Goal: Transaction & Acquisition: Purchase product/service

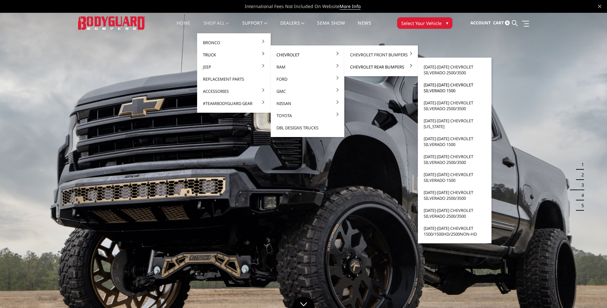
click at [443, 90] on link "[DATE]-[DATE] Chevrolet Silverado 1500" at bounding box center [455, 88] width 69 height 18
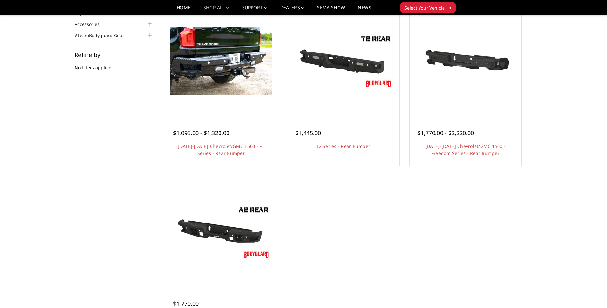
scroll to position [64, 0]
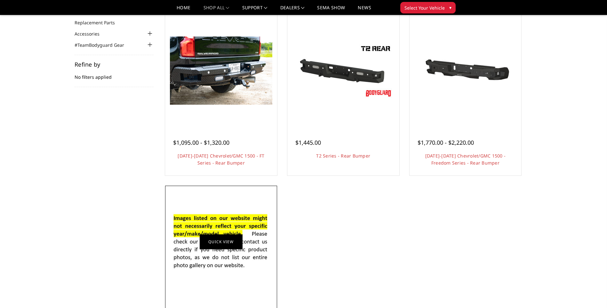
click at [221, 249] on link "Quick view" at bounding box center [221, 241] width 43 height 15
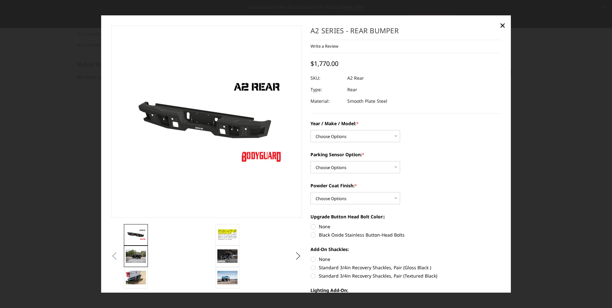
click at [138, 254] on img at bounding box center [136, 255] width 20 height 13
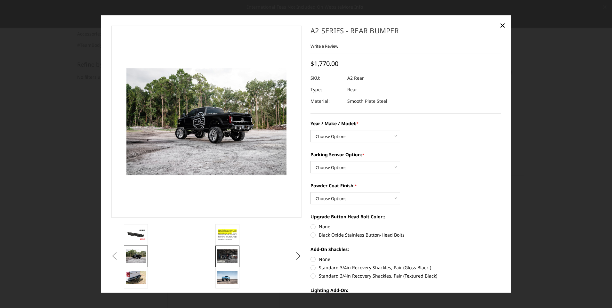
click at [231, 260] on img at bounding box center [227, 255] width 20 height 13
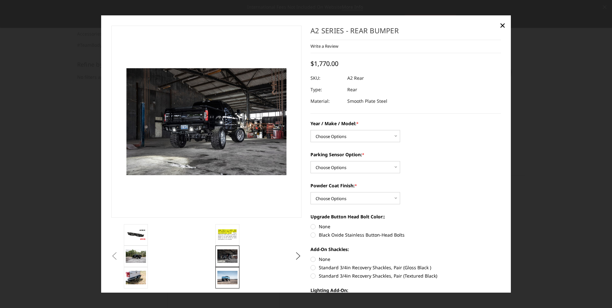
click at [229, 274] on img at bounding box center [227, 277] width 20 height 13
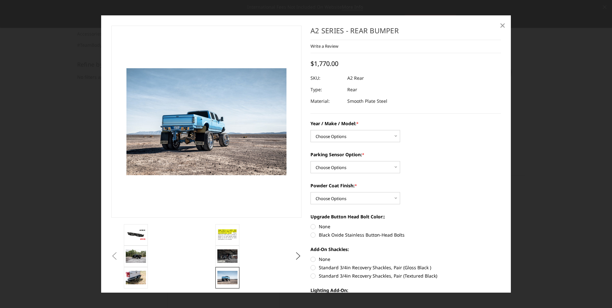
click at [504, 24] on span "×" at bounding box center [503, 25] width 6 height 14
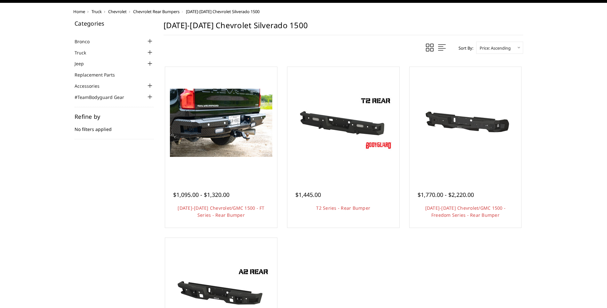
scroll to position [0, 0]
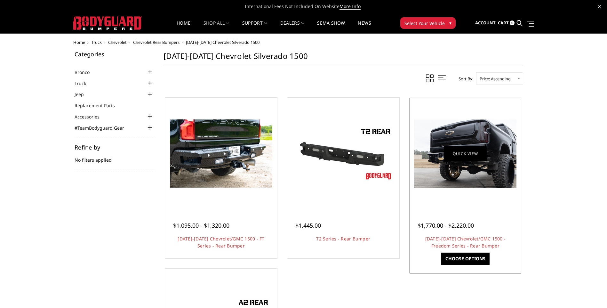
click at [445, 165] on img at bounding box center [465, 153] width 102 height 69
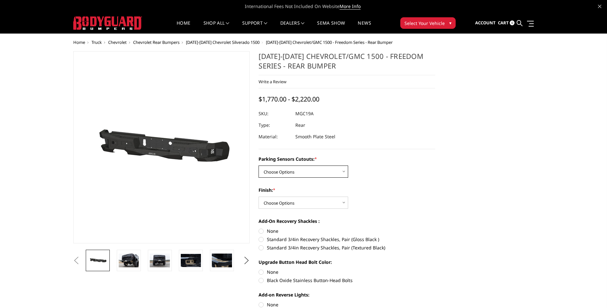
click at [313, 171] on select "Choose Options Yes - I have parking sensors No - I do NOT have parking sensors" at bounding box center [304, 172] width 90 height 12
select select "1665"
click at [259, 166] on select "Choose Options Yes - I have parking sensors No - I do NOT have parking sensors" at bounding box center [304, 172] width 90 height 12
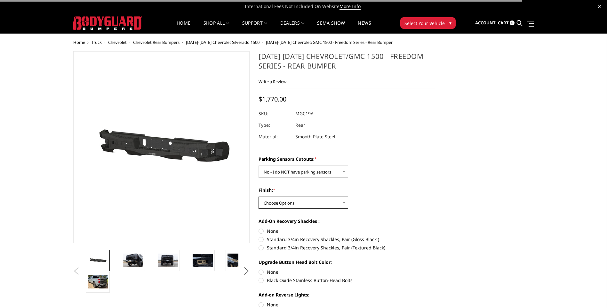
click at [304, 206] on select "Choose Options Bare Metal Texture Black Powder Coat" at bounding box center [304, 203] width 90 height 12
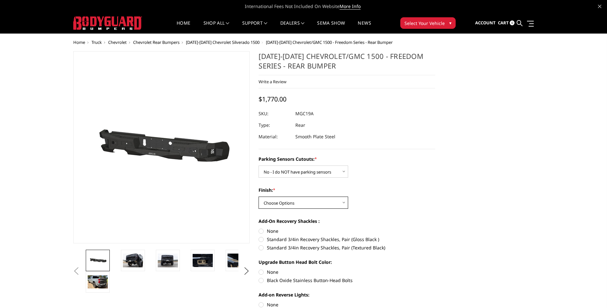
select select "1611"
click at [259, 197] on select "Choose Options Bare Metal Texture Black Powder Coat" at bounding box center [304, 203] width 90 height 12
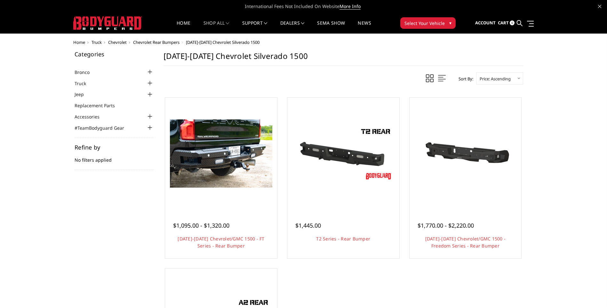
click at [121, 43] on span "Chevrolet" at bounding box center [117, 42] width 19 height 6
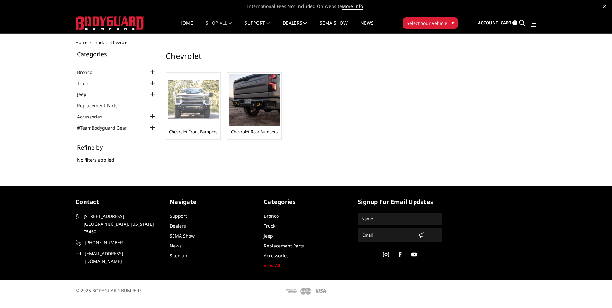
click at [209, 125] on div at bounding box center [193, 99] width 51 height 51
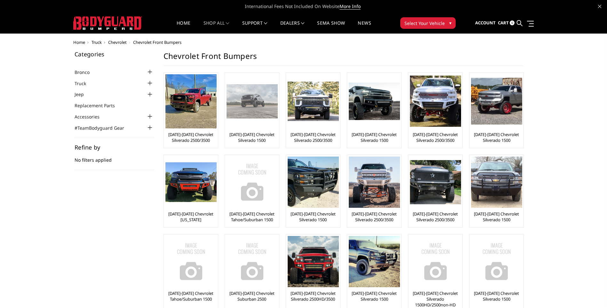
click at [245, 141] on link "[DATE]-[DATE] Chevrolet Silverado 1500" at bounding box center [252, 138] width 51 height 12
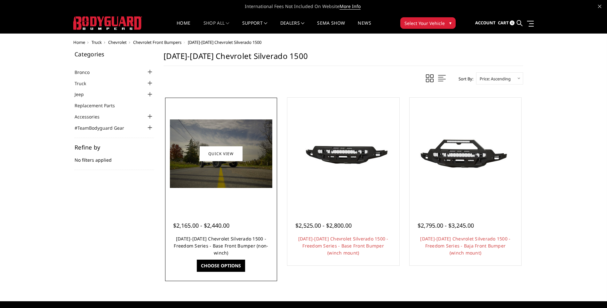
click at [211, 241] on link "[DATE]-[DATE] Chevrolet Silverado 1500 - Freedom Series - Base Front Bumper (no…" at bounding box center [221, 246] width 94 height 20
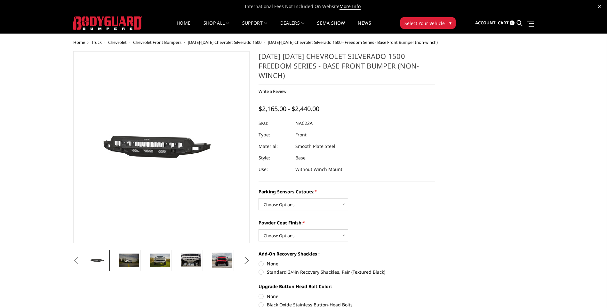
click at [189, 150] on img at bounding box center [126, 147] width 410 height 195
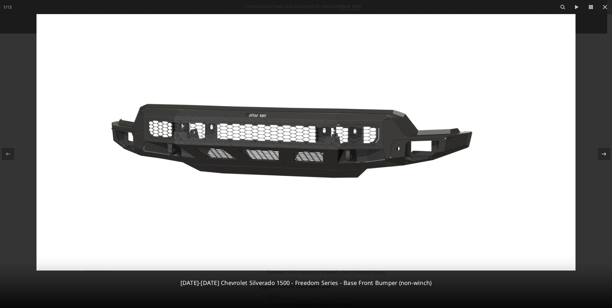
click at [592, 47] on div at bounding box center [306, 154] width 612 height 308
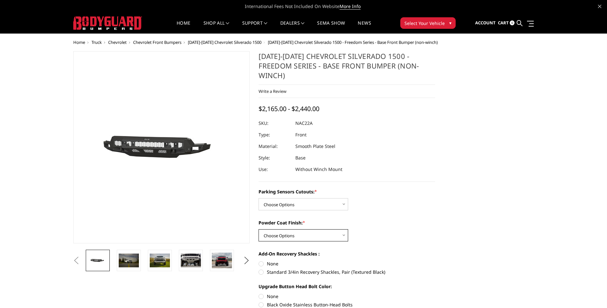
click at [272, 229] on select "Choose Options Bare Metal Textured Black Powder Coat" at bounding box center [304, 235] width 90 height 12
select select "4371"
click at [259, 229] on select "Choose Options Bare Metal Textured Black Powder Coat" at bounding box center [304, 235] width 90 height 12
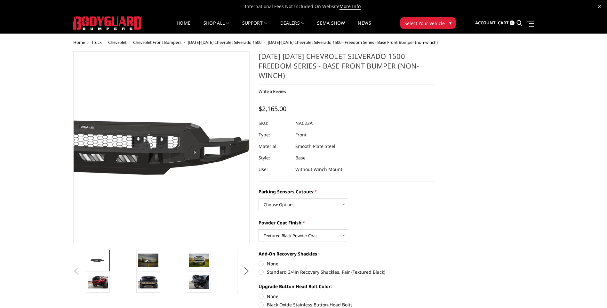
click at [190, 140] on img at bounding box center [125, 147] width 410 height 195
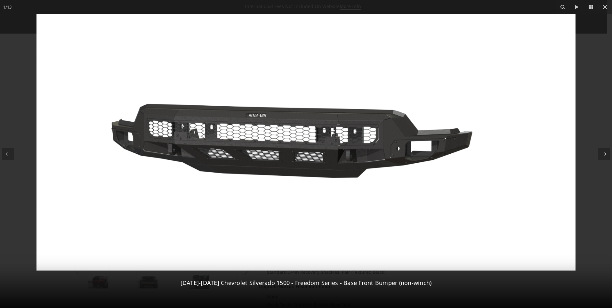
click at [143, 145] on img at bounding box center [305, 142] width 539 height 256
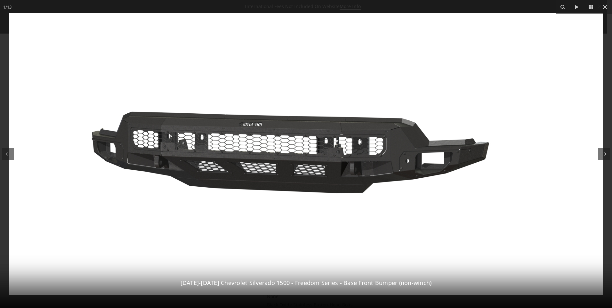
click at [125, 149] on img at bounding box center [306, 154] width 594 height 282
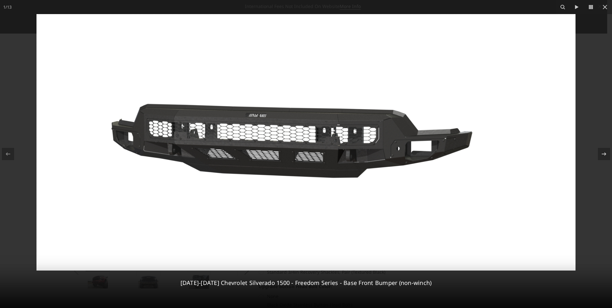
click at [137, 143] on img at bounding box center [305, 142] width 539 height 256
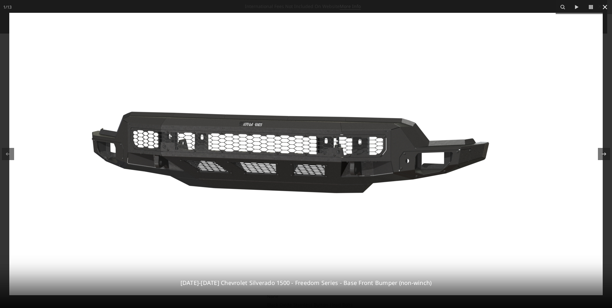
click at [605, 7] on div "1 / 13 2022-2025 Chevrolet Silverado 1500 - Freedom Series - Base Front Bumper …" at bounding box center [306, 154] width 612 height 308
click at [605, 5] on icon at bounding box center [605, 7] width 8 height 8
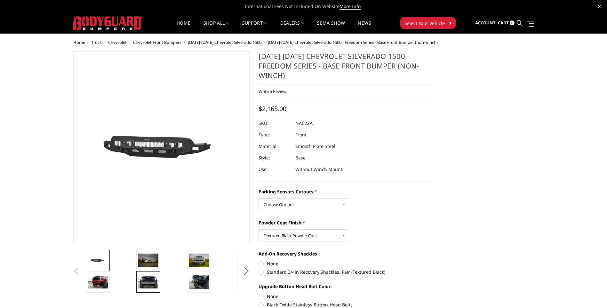
click at [144, 274] on link at bounding box center [148, 281] width 24 height 21
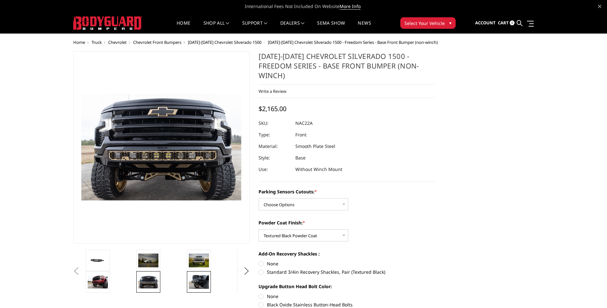
click at [192, 273] on link at bounding box center [199, 281] width 24 height 21
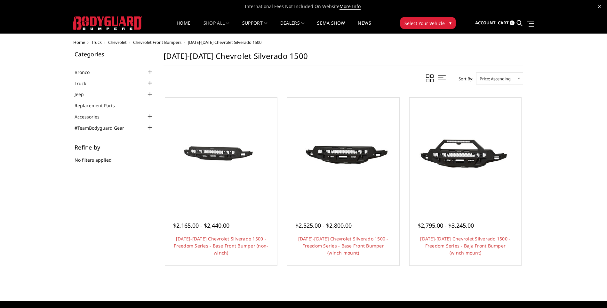
click at [120, 42] on span "Chevrolet" at bounding box center [117, 42] width 19 height 6
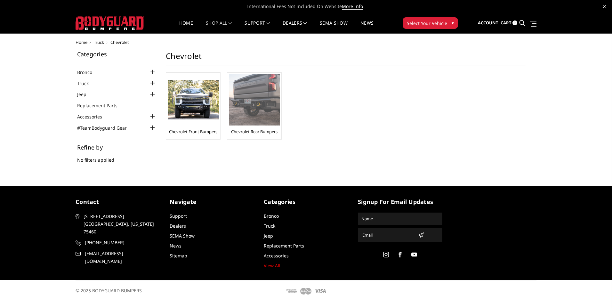
drag, startPoint x: 269, startPoint y: 138, endPoint x: 269, endPoint y: 131, distance: 7.4
click at [269, 131] on li "Chevrolet Rear Bumpers" at bounding box center [254, 105] width 55 height 67
drag, startPoint x: 269, startPoint y: 131, endPoint x: 247, endPoint y: 122, distance: 23.3
click at [247, 122] on img at bounding box center [254, 99] width 51 height 51
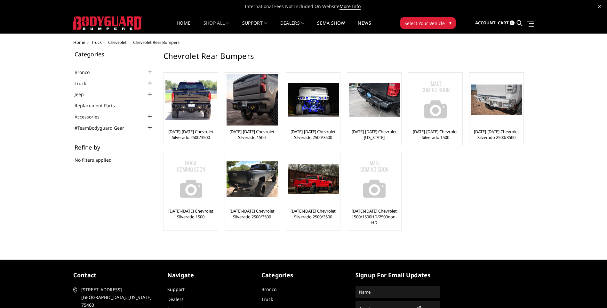
click at [247, 113] on img at bounding box center [252, 99] width 51 height 51
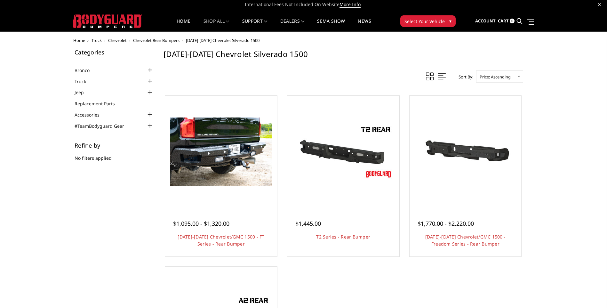
scroll to position [128, 0]
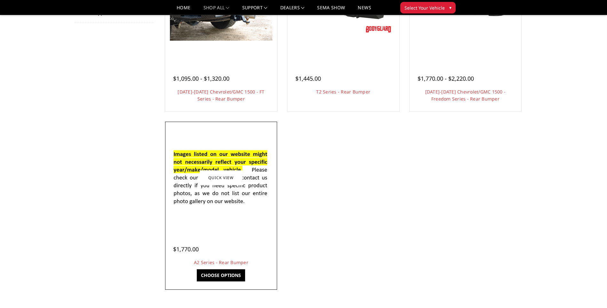
click at [210, 195] on img at bounding box center [221, 178] width 102 height 70
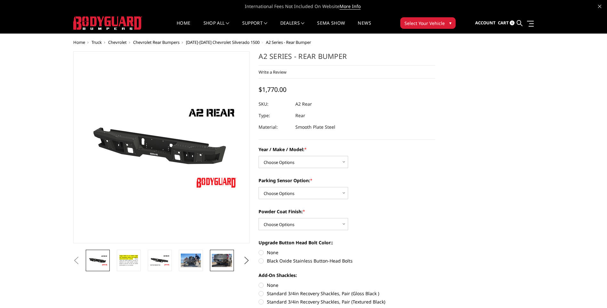
click at [226, 259] on img at bounding box center [222, 260] width 20 height 13
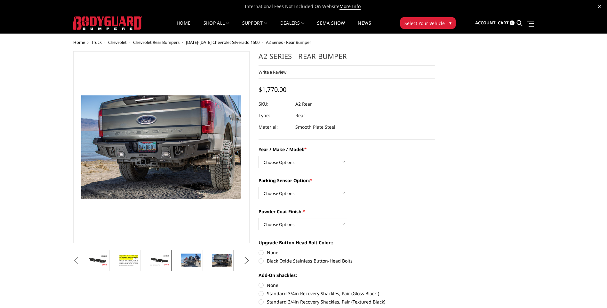
click at [155, 255] on img at bounding box center [160, 260] width 20 height 11
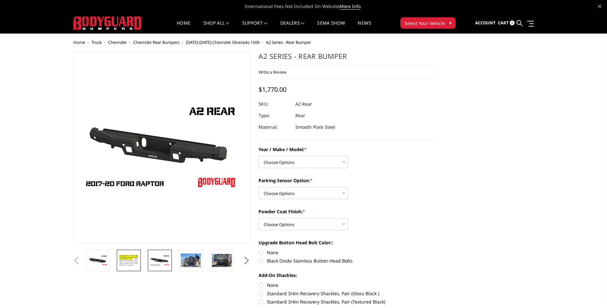
click at [130, 259] on img at bounding box center [129, 261] width 20 height 14
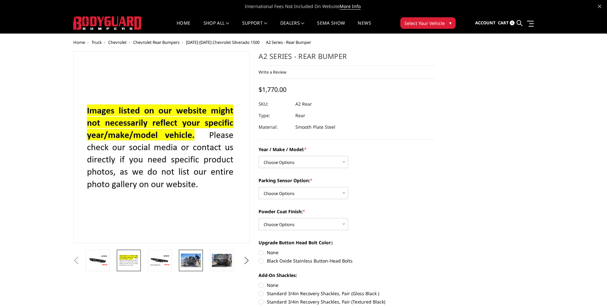
click at [198, 261] on img at bounding box center [191, 260] width 20 height 13
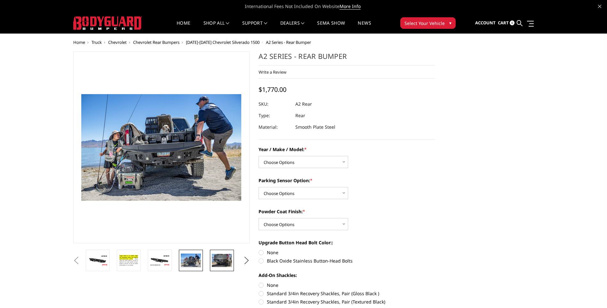
click at [221, 250] on link at bounding box center [222, 260] width 24 height 21
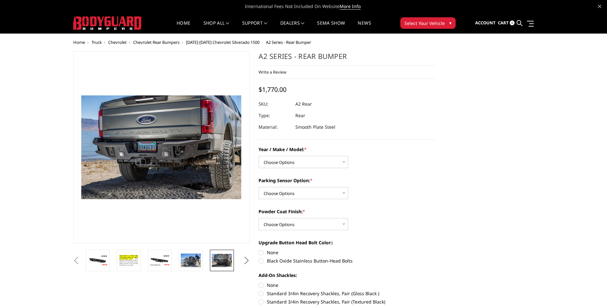
click at [247, 263] on button "Next" at bounding box center [247, 261] width 10 height 10
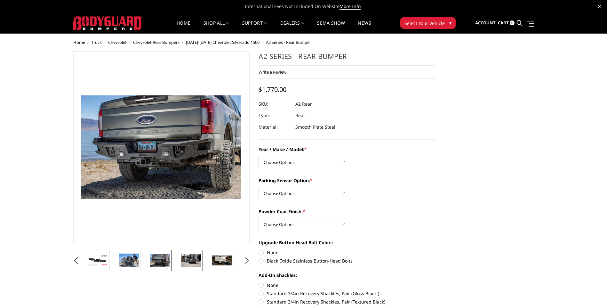
click at [202, 256] on link at bounding box center [191, 260] width 24 height 21
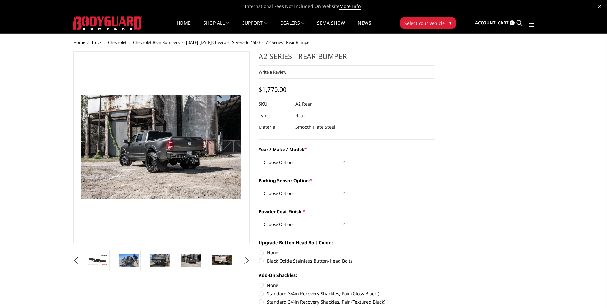
click at [230, 257] on img at bounding box center [222, 260] width 20 height 10
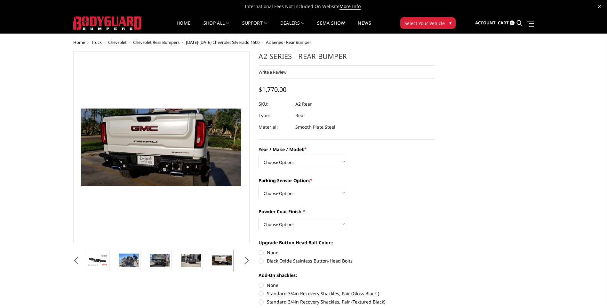
click at [81, 263] on button "Previous" at bounding box center [77, 261] width 10 height 10
drag, startPoint x: 144, startPoint y: 257, endPoint x: 141, endPoint y: 258, distance: 3.6
click at [141, 258] on li at bounding box center [131, 260] width 31 height 21
click at [131, 260] on img at bounding box center [129, 260] width 20 height 11
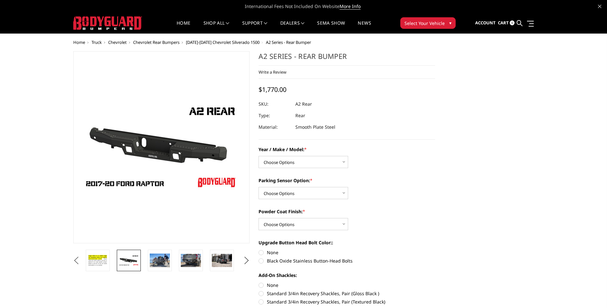
click at [78, 260] on button "Previous" at bounding box center [77, 261] width 10 height 10
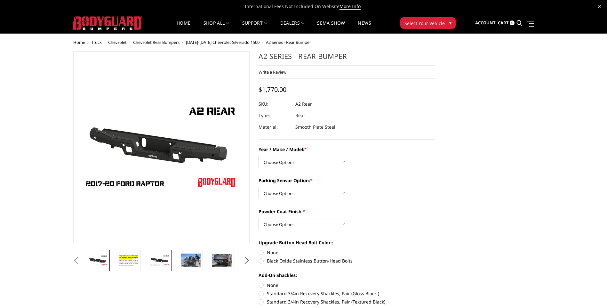
click at [106, 262] on img at bounding box center [98, 260] width 20 height 11
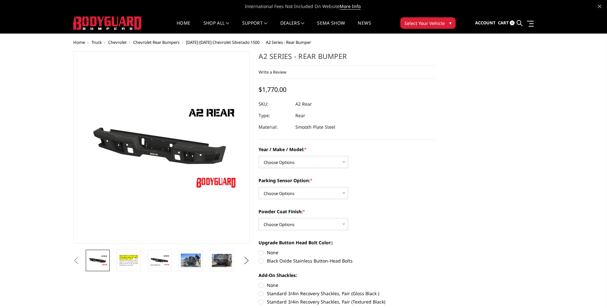
click at [247, 257] on button "Next" at bounding box center [247, 261] width 10 height 10
click at [247, 259] on button "Next" at bounding box center [247, 261] width 10 height 10
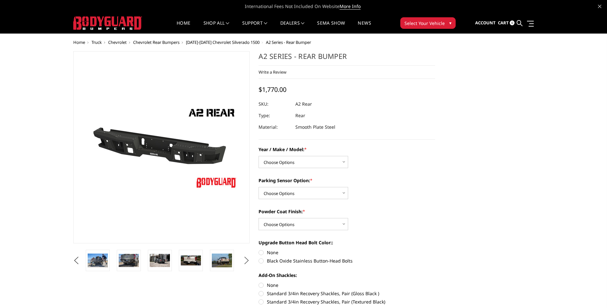
click at [247, 259] on button "Next" at bounding box center [247, 261] width 10 height 10
click at [189, 260] on img at bounding box center [191, 260] width 20 height 13
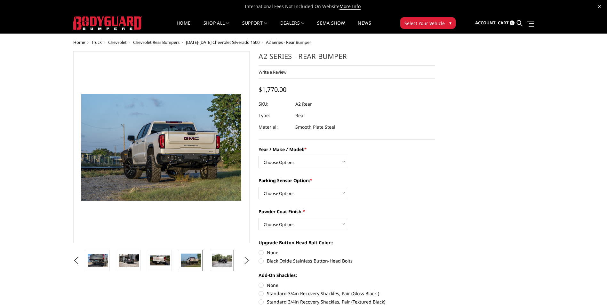
click at [220, 265] on img at bounding box center [222, 260] width 20 height 13
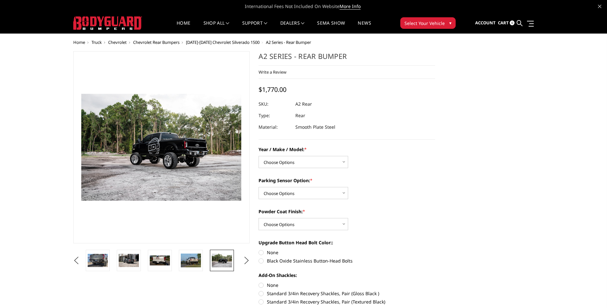
click at [240, 256] on ul "Previous Next" at bounding box center [162, 260] width 180 height 21
click at [248, 262] on button "Next" at bounding box center [247, 261] width 10 height 10
click at [247, 261] on button "Next" at bounding box center [247, 261] width 10 height 10
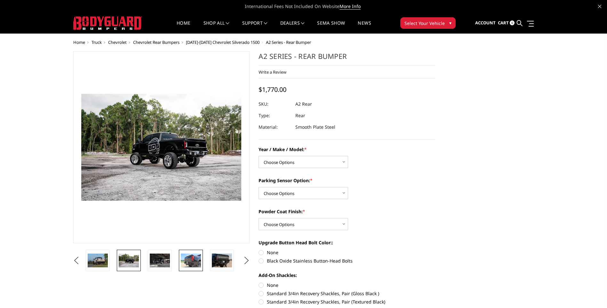
click at [194, 259] on img at bounding box center [191, 260] width 20 height 13
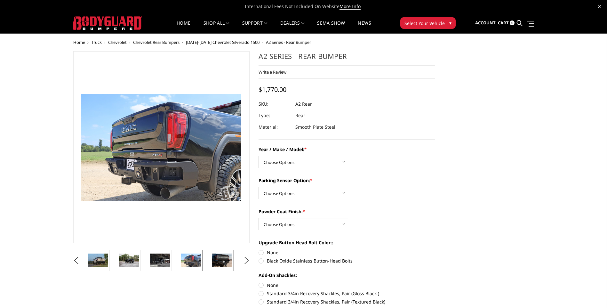
click at [221, 266] on img at bounding box center [222, 260] width 20 height 13
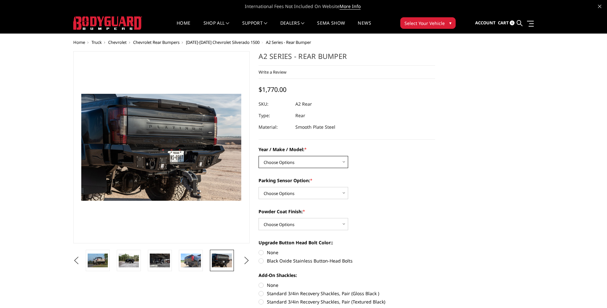
click at [298, 166] on select "Choose Options Chevrolet/GMC 20-24 2500 / 3500 Chevrolet/GMC 15-19 2500 / 3500 …" at bounding box center [304, 162] width 90 height 12
click at [259, 156] on select "Choose Options Chevrolet/GMC 20-24 2500 / 3500 Chevrolet/GMC 15-19 2500 / 3500 …" at bounding box center [304, 162] width 90 height 12
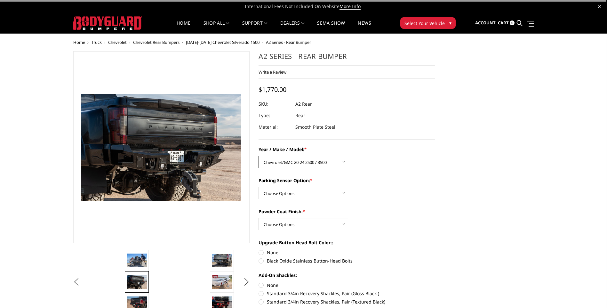
click at [298, 159] on select "Choose Options Chevrolet/GMC 20-24 2500 / 3500 Chevrolet/GMC 15-19 2500 / 3500 …" at bounding box center [304, 162] width 90 height 12
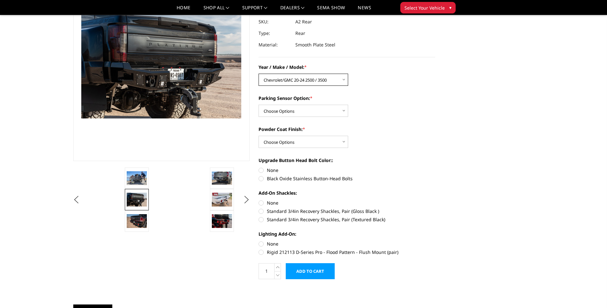
scroll to position [64, 0]
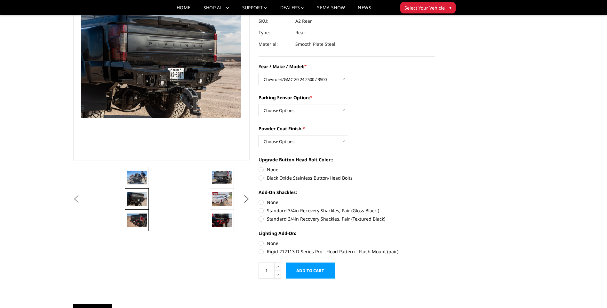
click at [127, 215] on img at bounding box center [137, 220] width 20 height 13
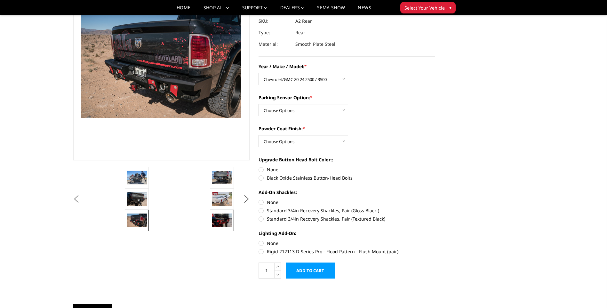
click at [218, 220] on img at bounding box center [222, 220] width 20 height 13
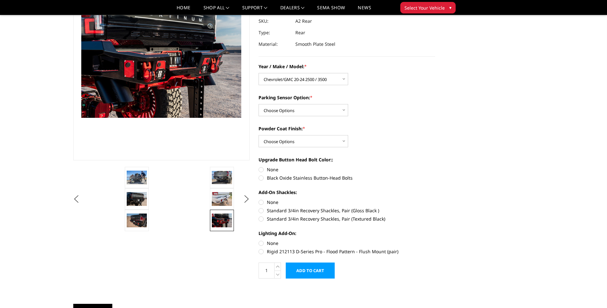
click at [249, 191] on ul "Previous Next" at bounding box center [162, 199] width 180 height 64
click at [243, 199] on button "Next" at bounding box center [247, 199] width 10 height 10
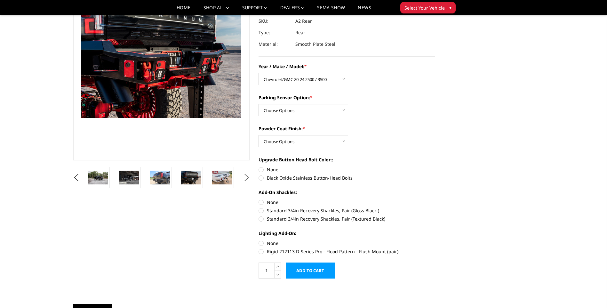
drag, startPoint x: 253, startPoint y: 176, endPoint x: 245, endPoint y: 176, distance: 8.0
click at [248, 176] on button "Next" at bounding box center [247, 178] width 10 height 10
click at [243, 176] on button "Next" at bounding box center [247, 178] width 10 height 10
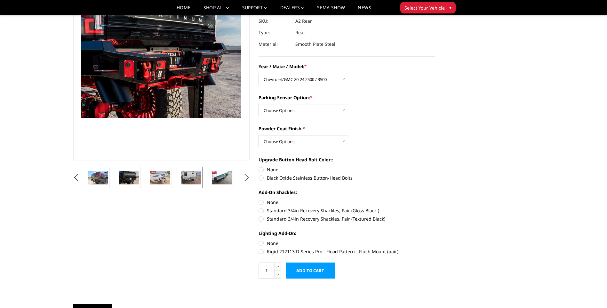
click at [190, 178] on img at bounding box center [191, 177] width 20 height 13
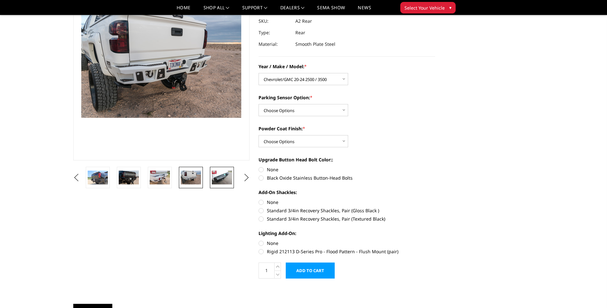
click at [222, 177] on img at bounding box center [222, 177] width 20 height 13
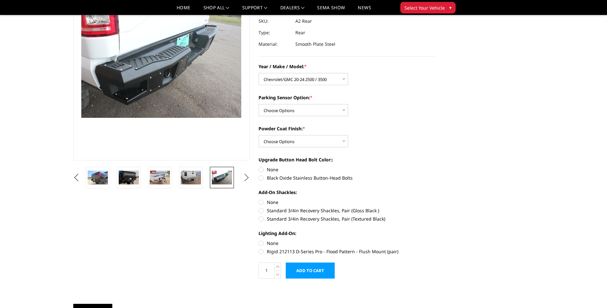
click at [250, 178] on button "Next" at bounding box center [247, 178] width 10 height 10
click at [248, 177] on button "Next" at bounding box center [247, 178] width 10 height 10
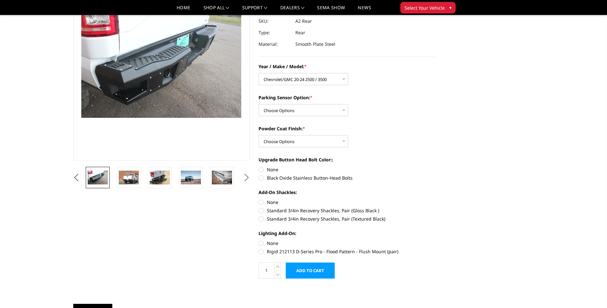
click at [247, 177] on button "Next" at bounding box center [247, 178] width 10 height 10
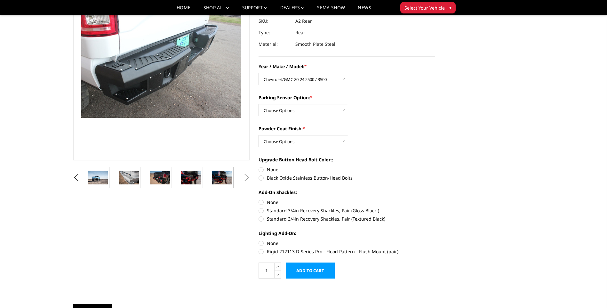
click at [223, 177] on img at bounding box center [222, 177] width 20 height 13
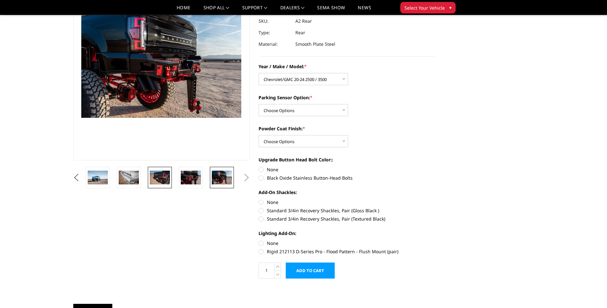
click at [172, 176] on link at bounding box center [160, 177] width 24 height 21
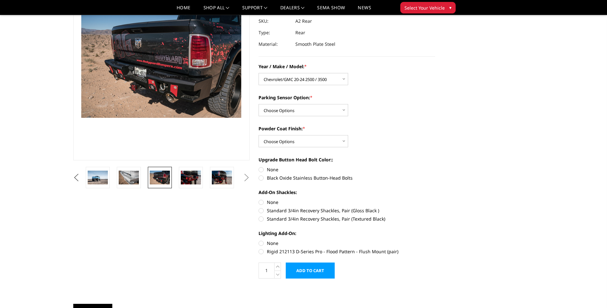
click at [77, 176] on button "Previous" at bounding box center [77, 178] width 10 height 10
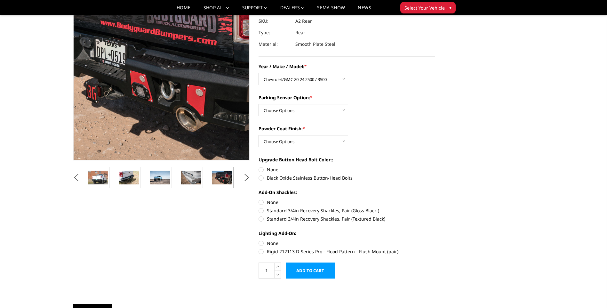
scroll to position [0, 0]
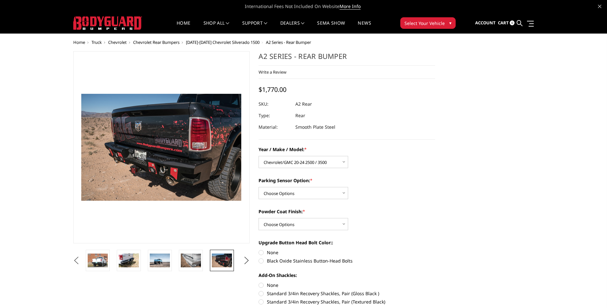
click at [77, 259] on button "Previous" at bounding box center [77, 261] width 10 height 10
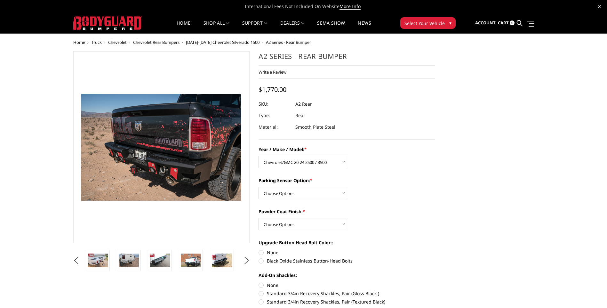
click at [76, 259] on button "Previous" at bounding box center [77, 261] width 10 height 10
click at [128, 263] on img at bounding box center [129, 260] width 20 height 13
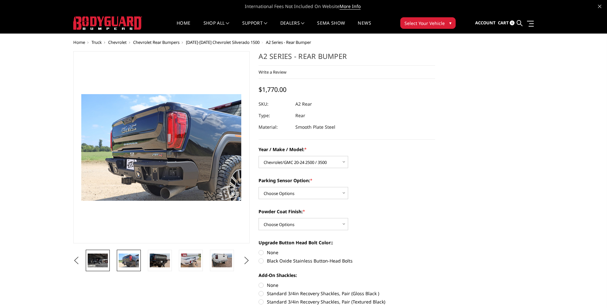
click at [104, 264] on img at bounding box center [98, 260] width 20 height 13
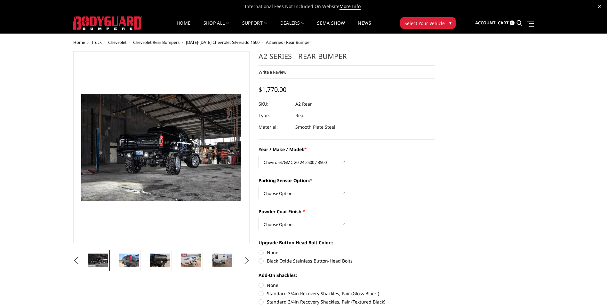
click at [77, 264] on button "Previous" at bounding box center [77, 261] width 10 height 10
click at [104, 263] on img at bounding box center [98, 260] width 20 height 13
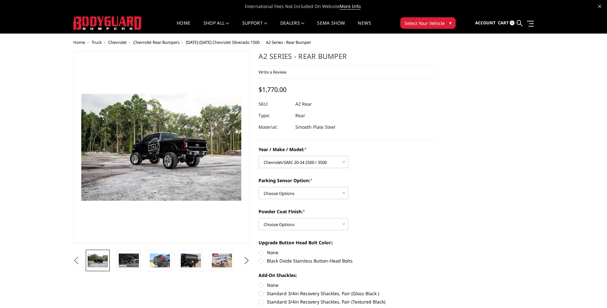
drag, startPoint x: 81, startPoint y: 261, endPoint x: 78, endPoint y: 263, distance: 3.7
click at [78, 263] on button "Previous" at bounding box center [77, 261] width 10 height 10
click at [109, 259] on link at bounding box center [98, 260] width 24 height 21
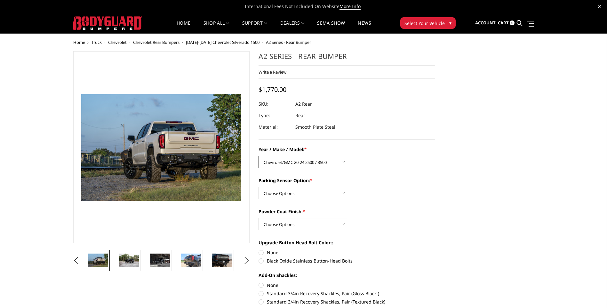
click at [334, 167] on select "Choose Options Chevrolet/GMC 20-24 2500 / 3500 Chevrolet/GMC 15-19 2500 / 3500 …" at bounding box center [304, 162] width 90 height 12
select select "1605"
click at [259, 156] on select "Choose Options Chevrolet/GMC 20-24 2500 / 3500 Chevrolet/GMC 15-19 2500 / 3500 …" at bounding box center [304, 162] width 90 height 12
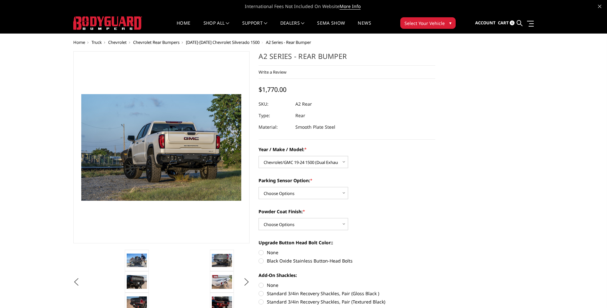
click at [329, 19] on nav "Home shop all Bronco 2021-2025 Bronco Front 2021-2025 Bronco Rear 2021-2025 Bro…" at bounding box center [274, 23] width 245 height 20
click at [329, 23] on link "SEMA Show" at bounding box center [331, 27] width 28 height 12
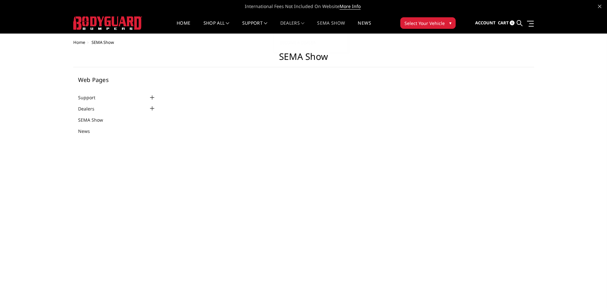
select select "US"
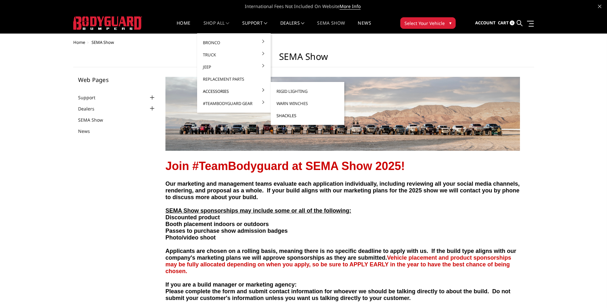
click at [292, 113] on link "Shackles" at bounding box center [307, 115] width 69 height 12
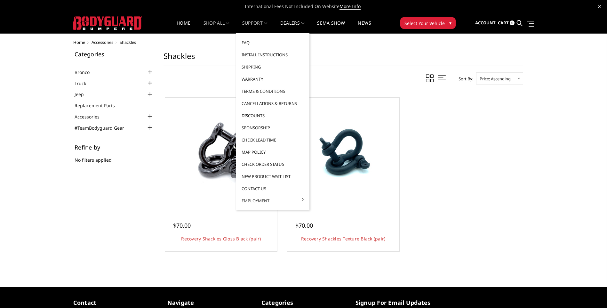
click at [259, 112] on link "Discounts" at bounding box center [273, 115] width 69 height 12
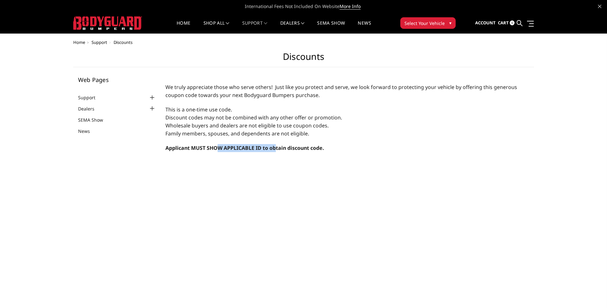
drag, startPoint x: 220, startPoint y: 150, endPoint x: 277, endPoint y: 148, distance: 57.7
click at [277, 148] on strong "Applicant MUST SHOW APPLICABLE ID to obtain discount code." at bounding box center [245, 147] width 159 height 7
drag, startPoint x: 277, startPoint y: 148, endPoint x: 290, endPoint y: 166, distance: 22.0
click at [290, 166] on main "We truly appreciate those who serve others! Just like you protect and serve, we…" at bounding box center [343, 212] width 364 height 271
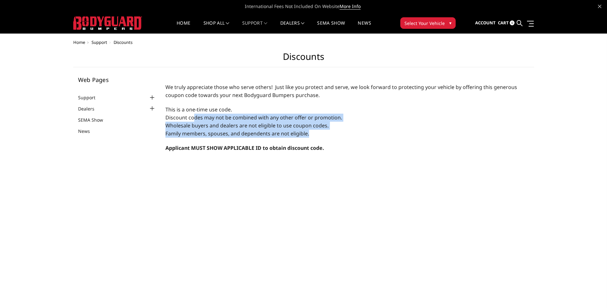
drag, startPoint x: 194, startPoint y: 116, endPoint x: 312, endPoint y: 132, distance: 118.6
click at [312, 132] on p "This is a one-time use code. Discount codes may not be combined with any other …" at bounding box center [343, 122] width 355 height 32
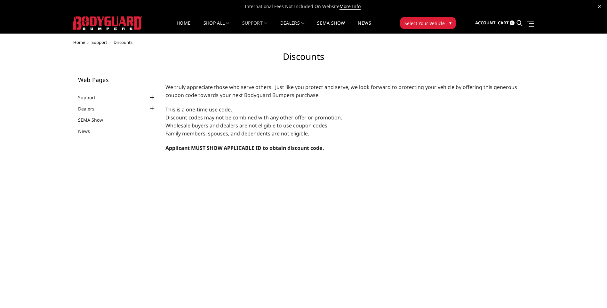
drag, startPoint x: 312, startPoint y: 132, endPoint x: 319, endPoint y: 141, distance: 11.0
click at [319, 141] on main "We truly appreciate those who serve others! Just like you protect and serve, we…" at bounding box center [343, 212] width 364 height 271
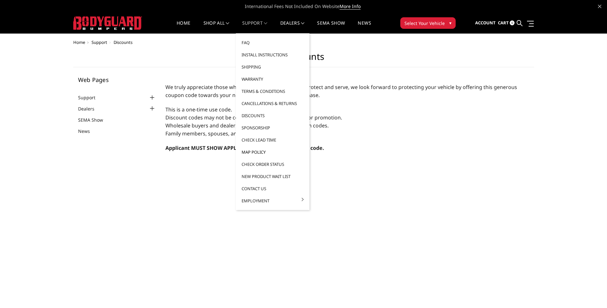
click at [252, 153] on link "MAP Policy" at bounding box center [273, 152] width 69 height 12
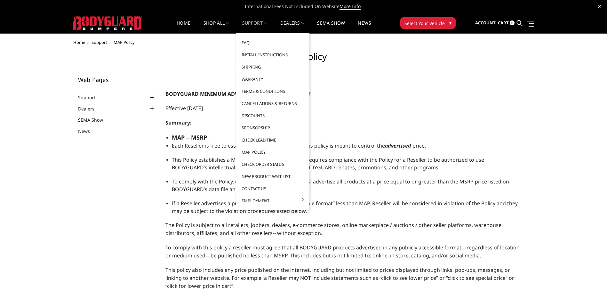
click at [270, 142] on link "Check Lead Time" at bounding box center [273, 140] width 69 height 12
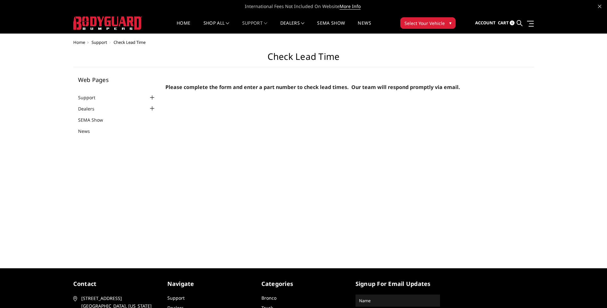
select select "US"
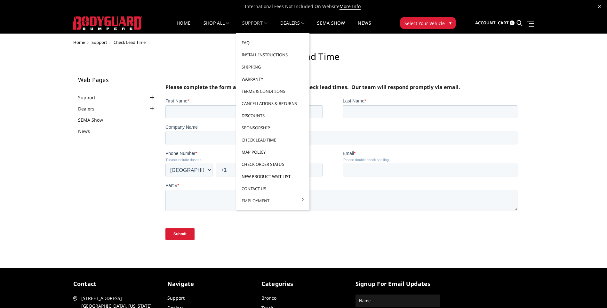
click at [283, 176] on link "New Product Wait List" at bounding box center [273, 176] width 69 height 12
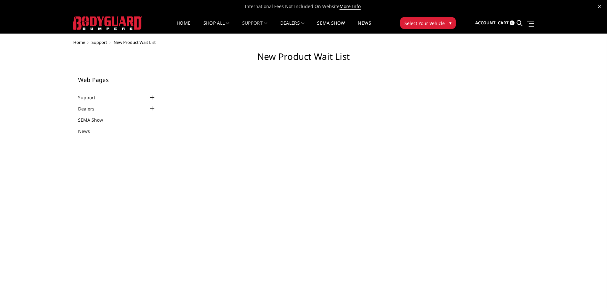
select select "US"
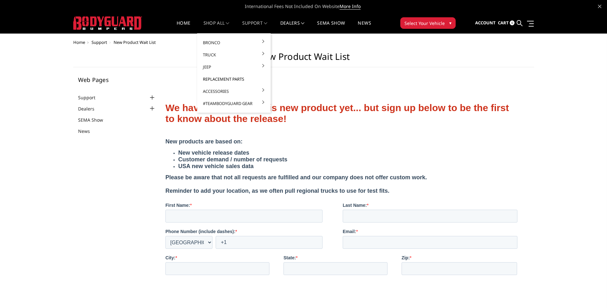
click at [227, 79] on link "Replacement Parts" at bounding box center [234, 79] width 69 height 12
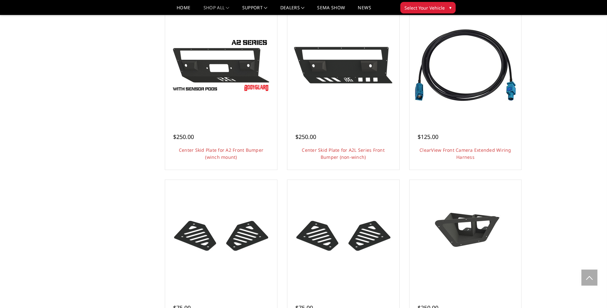
scroll to position [192, 0]
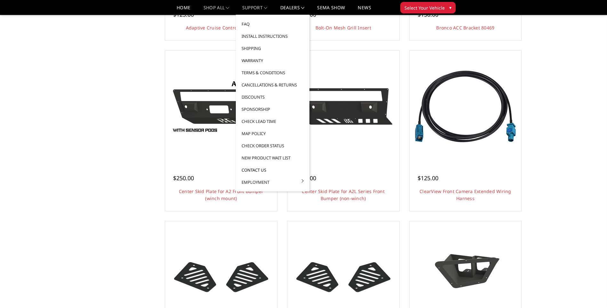
click at [255, 169] on link "Contact Us" at bounding box center [273, 170] width 69 height 12
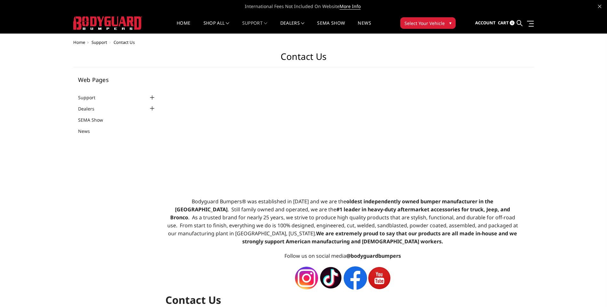
select select "US"
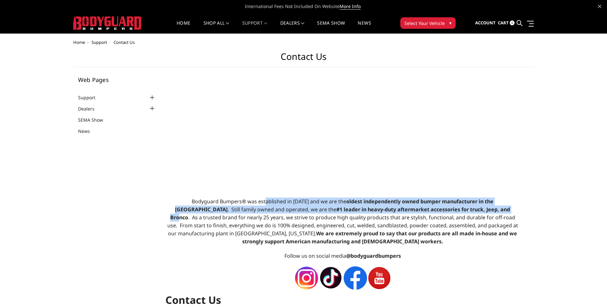
drag, startPoint x: 250, startPoint y: 201, endPoint x: 430, endPoint y: 210, distance: 180.8
click at [430, 210] on span "Bodyguard Bumpers® was established in 2000 and we are the oldest independently …" at bounding box center [342, 221] width 351 height 47
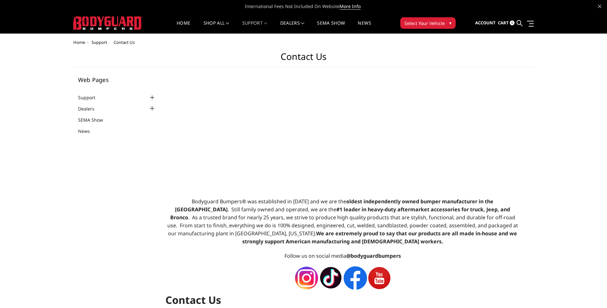
click at [440, 258] on p "Follow us on social media @bodyguardbumpers" at bounding box center [343, 256] width 355 height 8
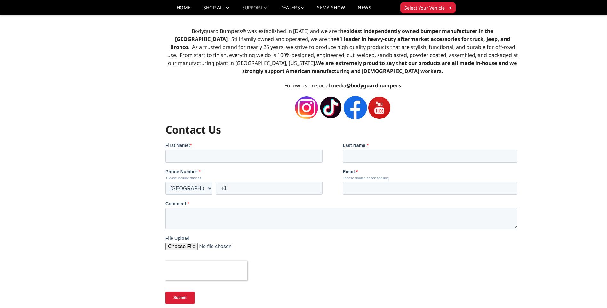
scroll to position [160, 0]
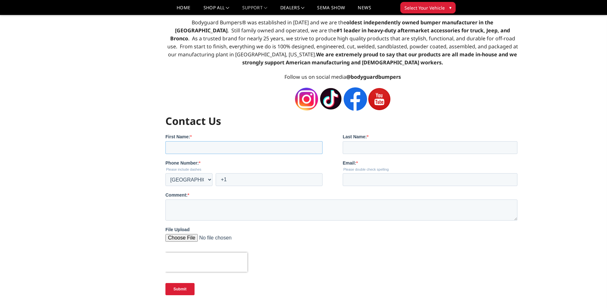
click at [288, 142] on input "First Name: *" at bounding box center [244, 147] width 157 height 13
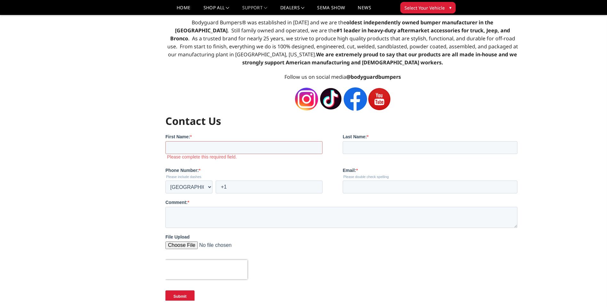
click at [366, 245] on input "File Upload" at bounding box center [342, 247] width 352 height 13
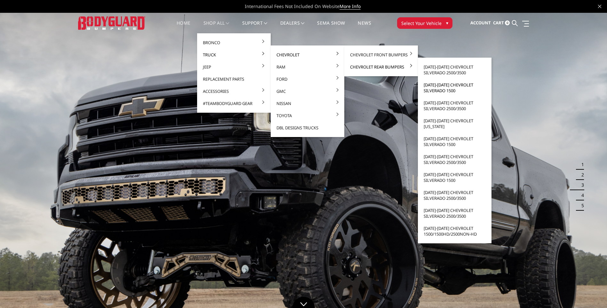
click at [442, 88] on link "[DATE]-[DATE] Chevrolet Silverado 1500" at bounding box center [455, 88] width 69 height 18
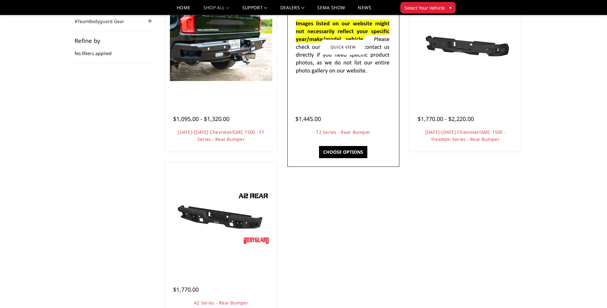
scroll to position [96, 0]
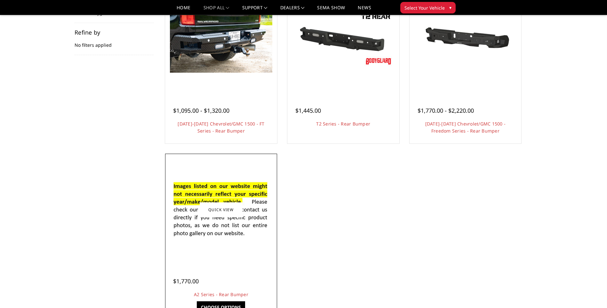
click at [209, 191] on img at bounding box center [221, 210] width 102 height 70
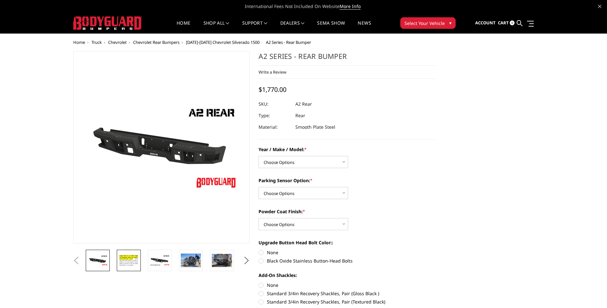
click at [128, 260] on img at bounding box center [129, 261] width 20 height 14
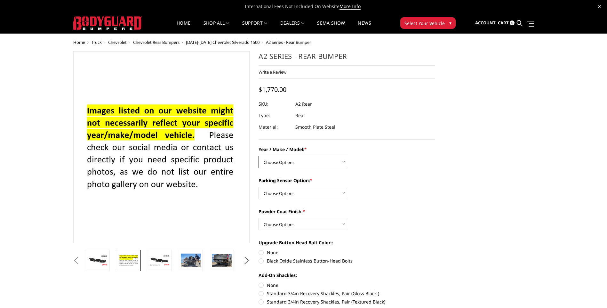
click at [318, 159] on select "Choose Options Chevrolet/GMC 20-24 2500 / 3500 Chevrolet/GMC 15-19 2500 / 3500 …" at bounding box center [304, 162] width 90 height 12
select select "1605"
click at [259, 156] on select "Choose Options Chevrolet/GMC 20-24 2500 / 3500 Chevrolet/GMC 15-19 2500 / 3500 …" at bounding box center [304, 162] width 90 height 12
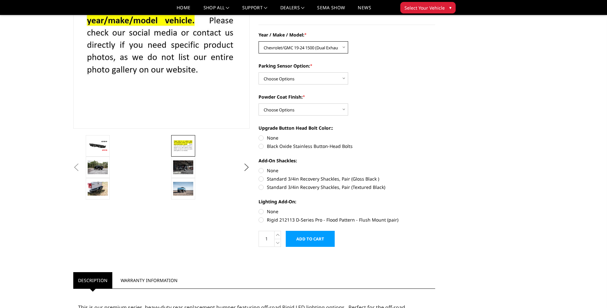
scroll to position [96, 0]
click at [322, 222] on label "Rigid 212113 D-Series Pro - Flood Pattern - Flush Mount (pair)" at bounding box center [347, 219] width 177 height 7
click at [435, 208] on input "Rigid 212113 D-Series Pro - Flood Pattern - Flush Mount (pair)" at bounding box center [435, 208] width 0 height 0
radio input "true"
click at [181, 187] on img at bounding box center [183, 188] width 20 height 13
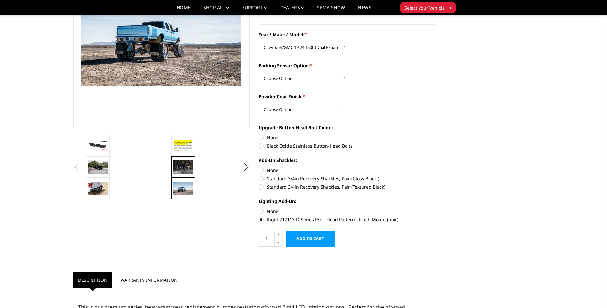
click at [182, 171] on img at bounding box center [183, 166] width 20 height 13
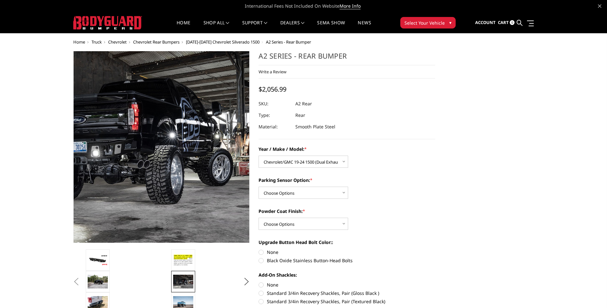
scroll to position [0, 0]
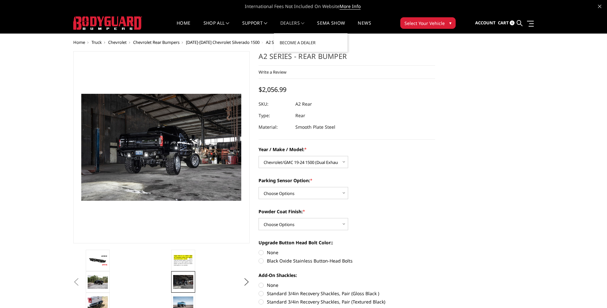
click at [295, 24] on link "Dealers" at bounding box center [292, 27] width 24 height 12
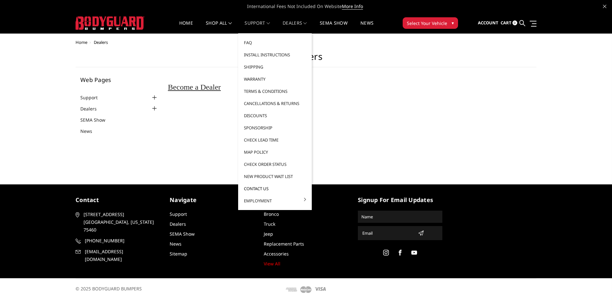
click at [254, 188] on link "Contact Us" at bounding box center [275, 188] width 69 height 12
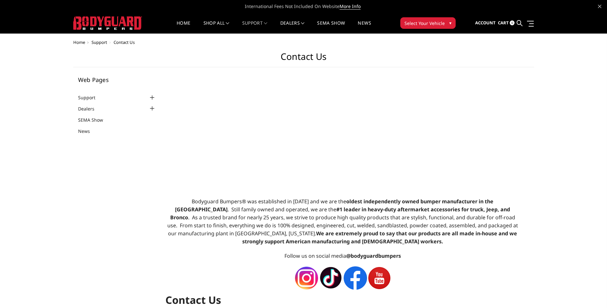
select select "US"
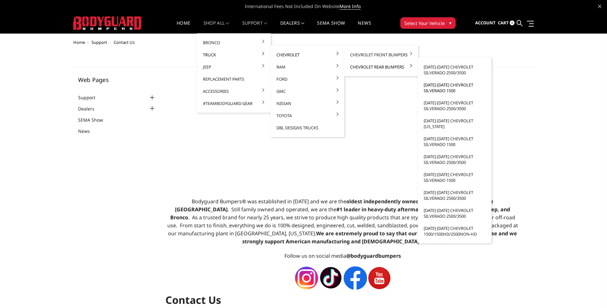
click at [433, 87] on link "[DATE]-[DATE] Chevrolet Silverado 1500" at bounding box center [455, 88] width 69 height 18
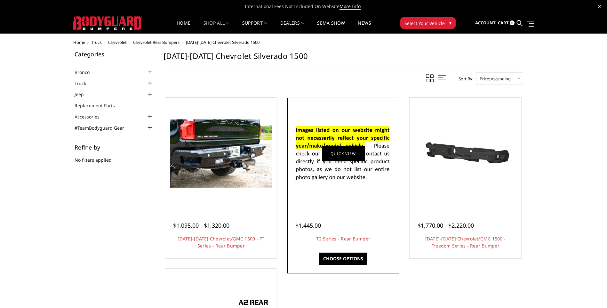
click at [326, 155] on link "Quick view" at bounding box center [343, 153] width 43 height 15
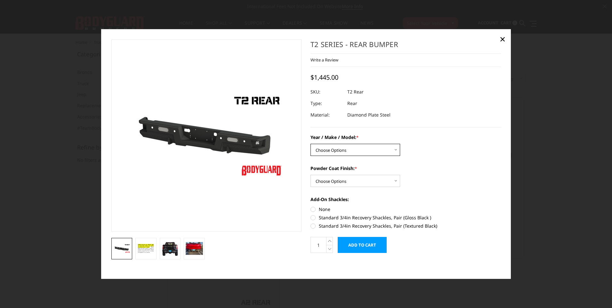
click at [383, 149] on select "Choose Options Chevrolet/GMC 15-19 2500/3500 Chevrolet/GMC 19-24 1500 (Dual Exh…" at bounding box center [356, 150] width 90 height 12
click at [504, 38] on span "×" at bounding box center [503, 39] width 6 height 14
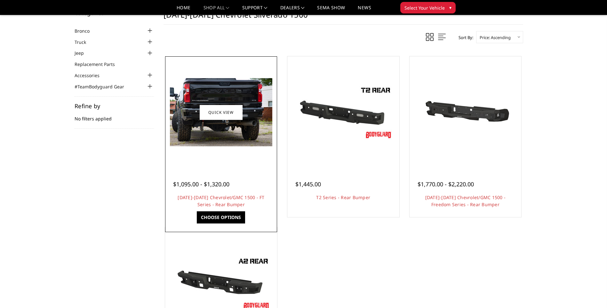
scroll to position [64, 0]
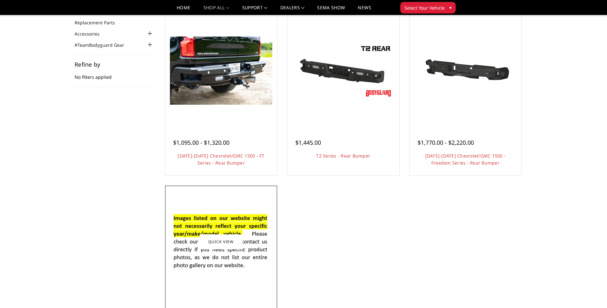
click at [231, 231] on img at bounding box center [221, 242] width 102 height 70
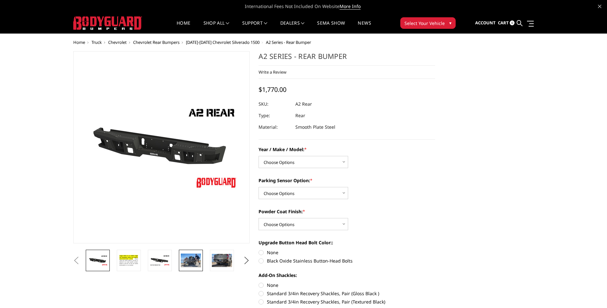
click at [197, 258] on img at bounding box center [191, 260] width 20 height 13
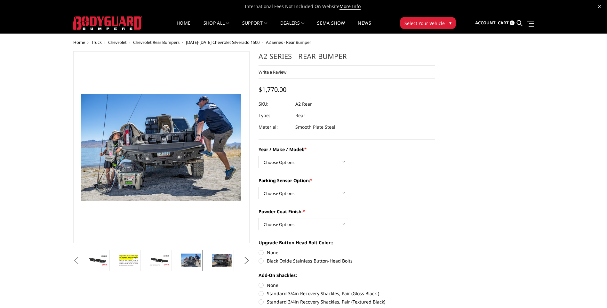
click at [249, 259] on button "Next" at bounding box center [247, 261] width 10 height 10
click at [248, 259] on button "Next" at bounding box center [247, 261] width 10 height 10
click at [196, 260] on img at bounding box center [191, 260] width 20 height 10
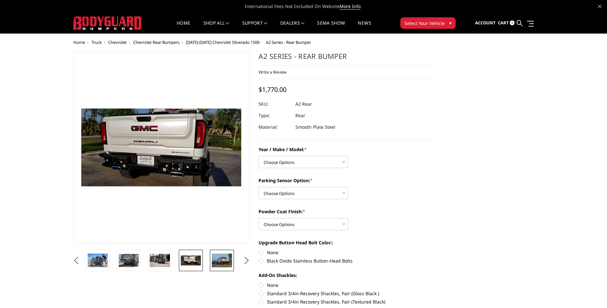
click at [220, 263] on img at bounding box center [222, 260] width 20 height 13
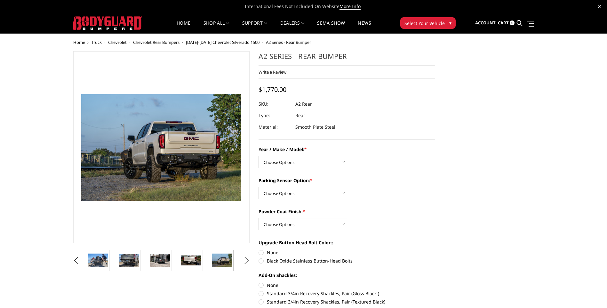
click at [242, 260] on button "Next" at bounding box center [247, 261] width 10 height 10
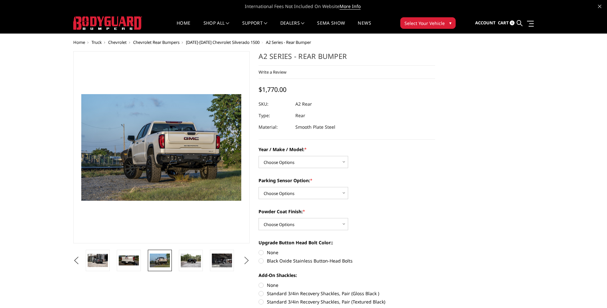
click at [242, 260] on button "Next" at bounding box center [247, 261] width 10 height 10
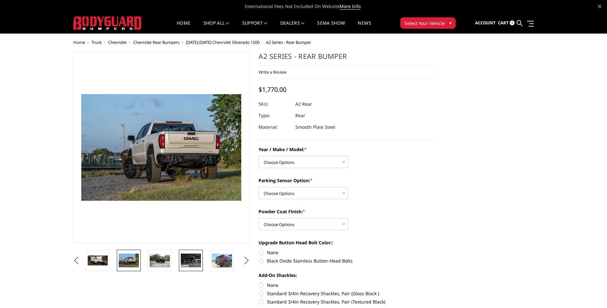
click at [196, 260] on img at bounding box center [191, 260] width 20 height 13
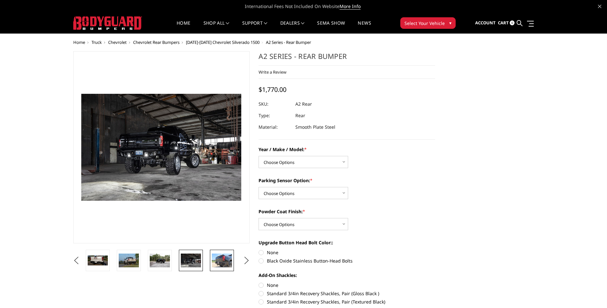
click at [214, 260] on img at bounding box center [222, 260] width 20 height 13
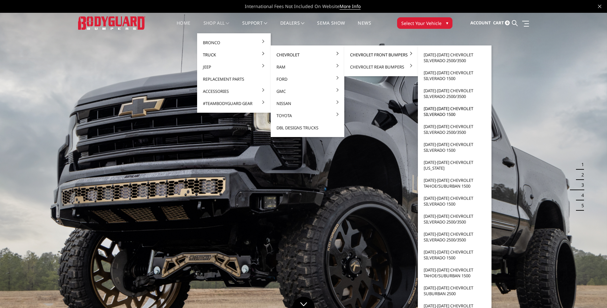
click at [446, 116] on link "[DATE]-[DATE] Chevrolet Silverado 1500" at bounding box center [455, 111] width 69 height 18
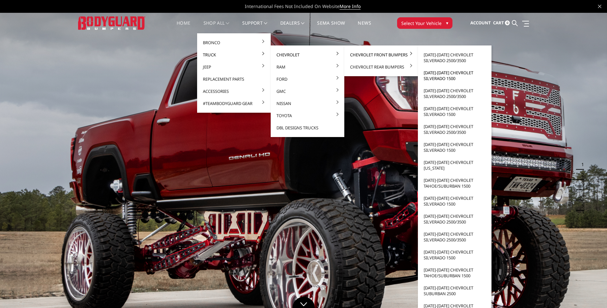
click at [446, 79] on link "[DATE]-[DATE] Chevrolet Silverado 1500" at bounding box center [455, 76] width 69 height 18
